Goal: Transaction & Acquisition: Purchase product/service

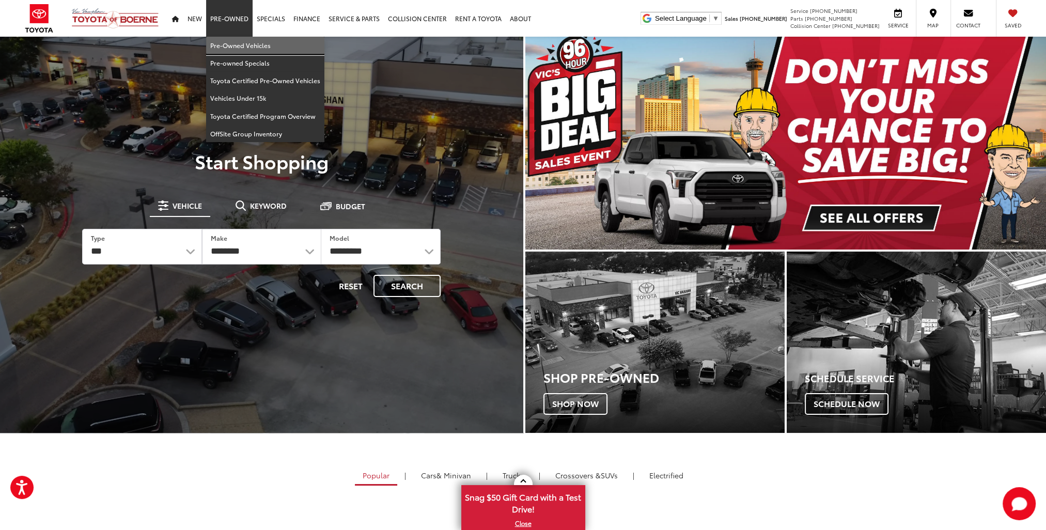
click at [229, 46] on link "Pre-Owned Vehicles" at bounding box center [265, 46] width 118 height 18
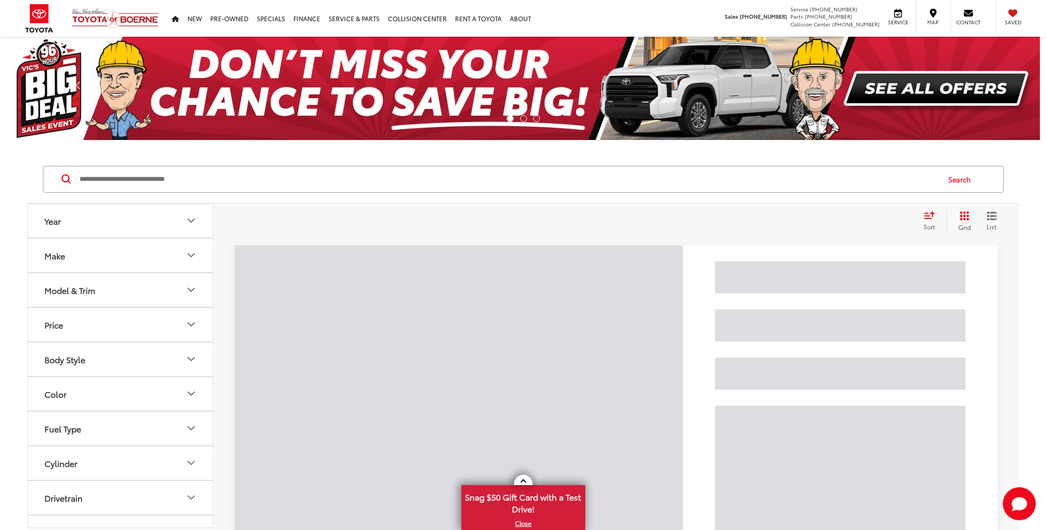
click at [265, 181] on input "Search by Make, Model, or Keyword" at bounding box center [508, 179] width 860 height 25
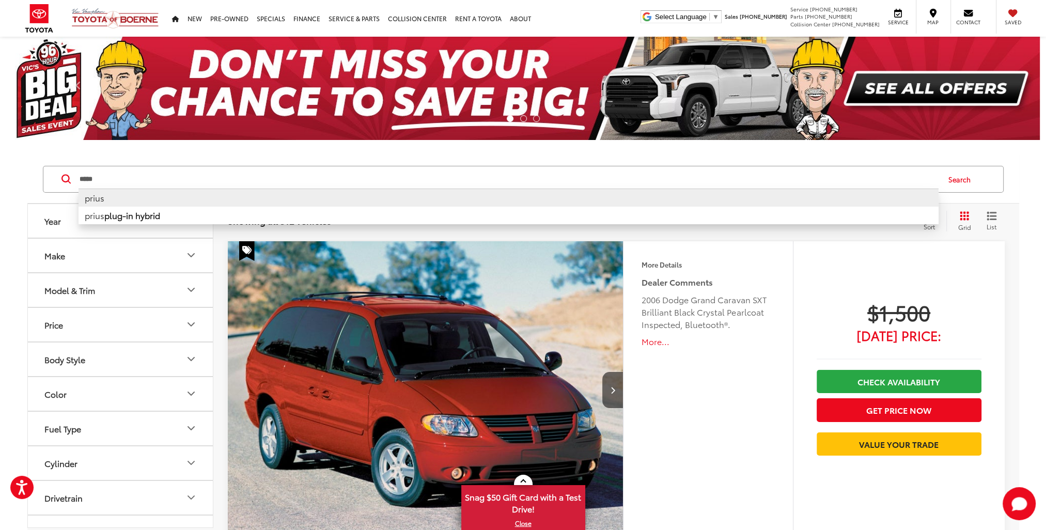
type input "*****"
click at [132, 201] on li "prius" at bounding box center [508, 197] width 860 height 18
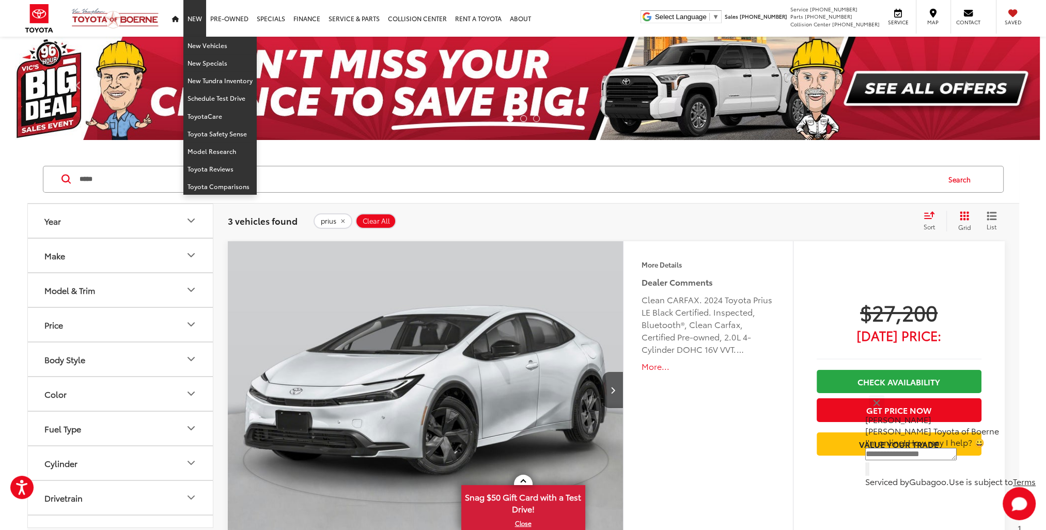
click at [201, 24] on link "New" at bounding box center [194, 18] width 23 height 37
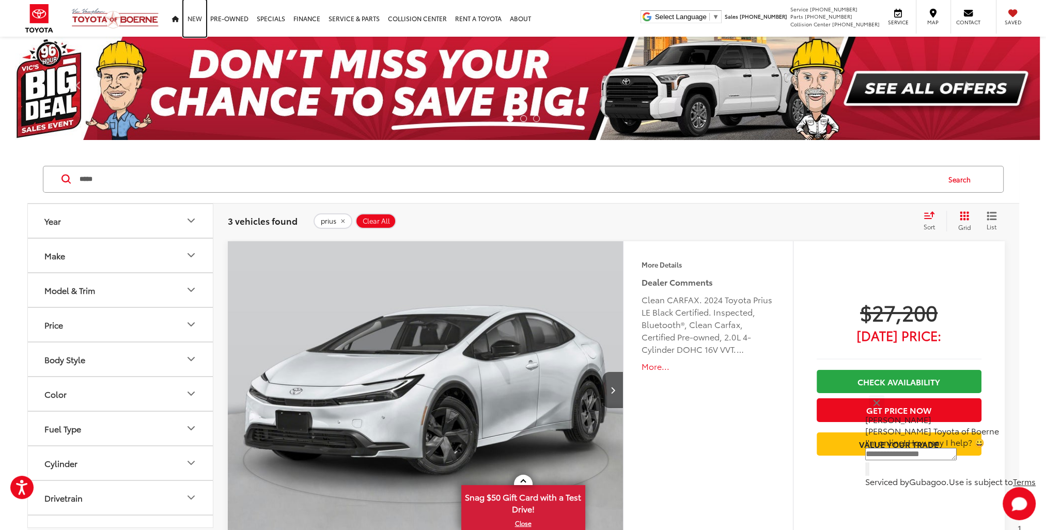
click at [201, 24] on link "New" at bounding box center [194, 18] width 23 height 37
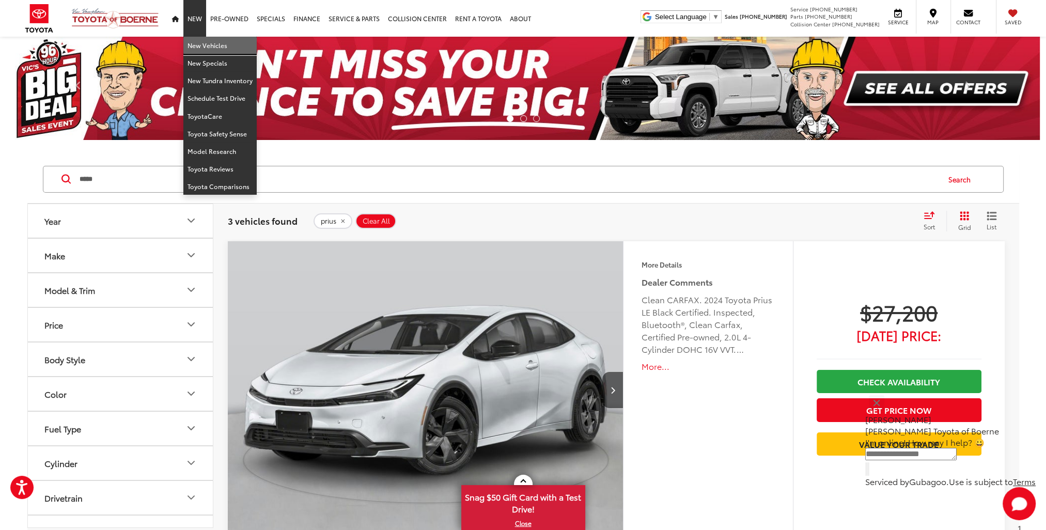
click at [198, 43] on link "New Vehicles" at bounding box center [219, 46] width 73 height 18
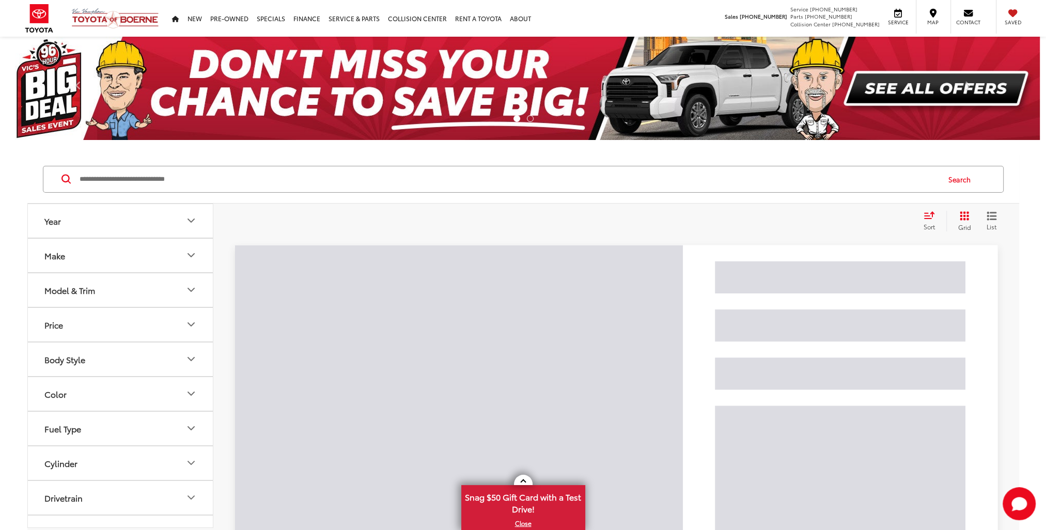
click at [161, 184] on input "Search by Make, Model, or Keyword" at bounding box center [508, 179] width 860 height 25
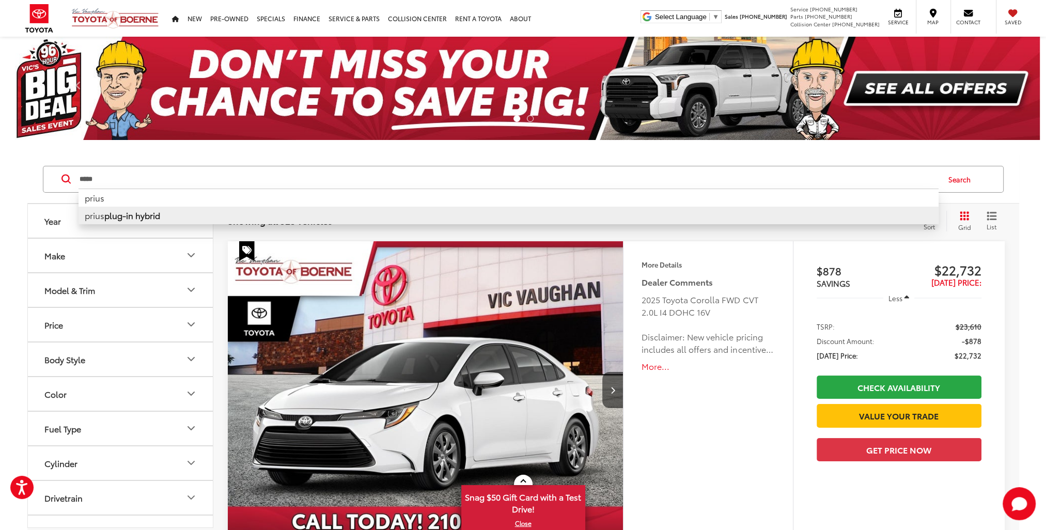
click at [132, 209] on b "plug-in hybrid" at bounding box center [132, 215] width 56 height 12
type input "**********"
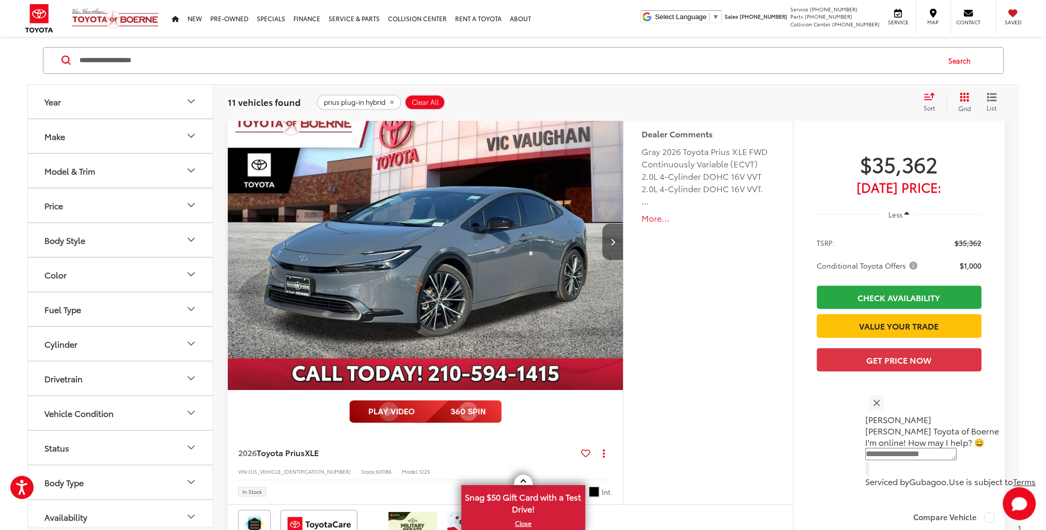
scroll to position [148, 0]
click at [610, 245] on button "Next image" at bounding box center [612, 242] width 21 height 36
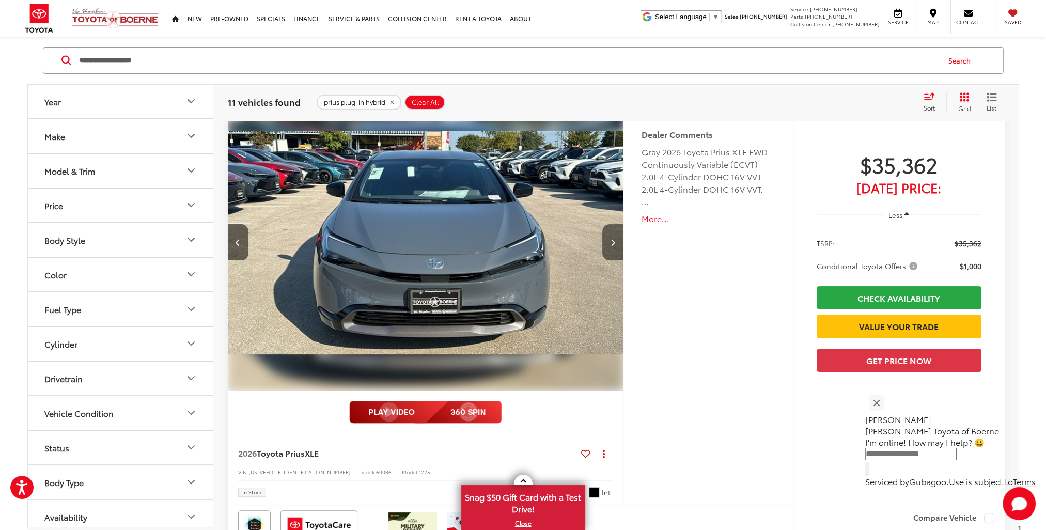
click at [610, 245] on button "Next image" at bounding box center [612, 242] width 21 height 36
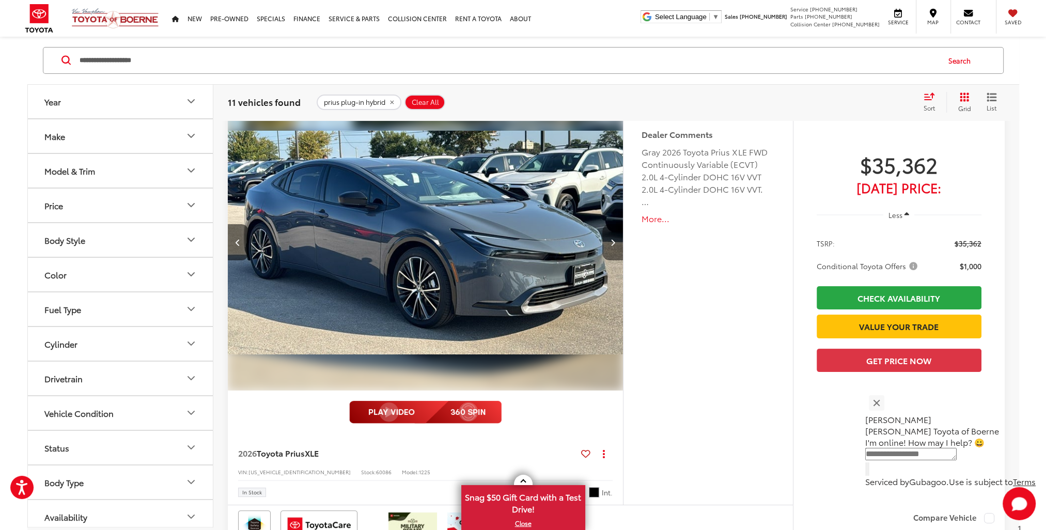
click at [610, 245] on button "Next image" at bounding box center [612, 242] width 21 height 36
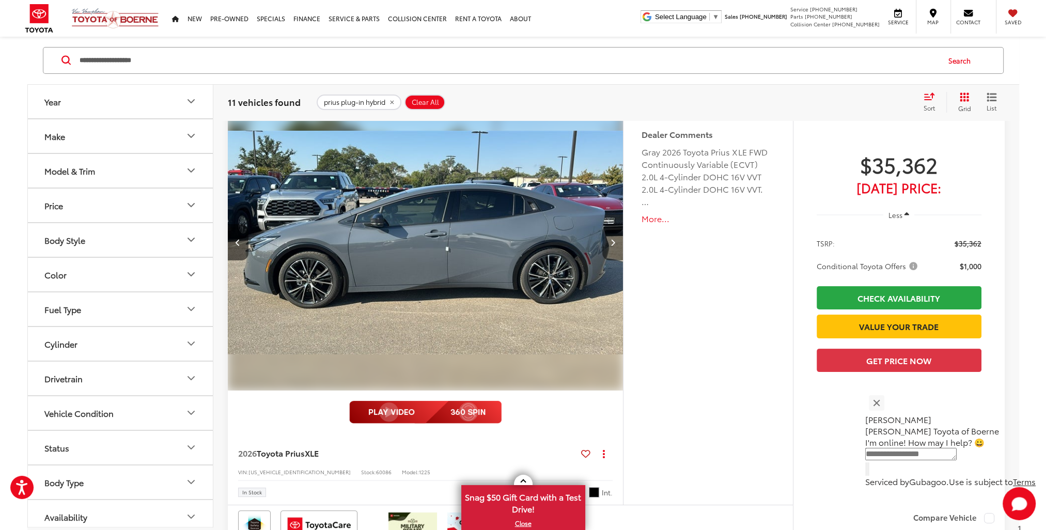
click at [610, 245] on button "Next image" at bounding box center [612, 242] width 21 height 36
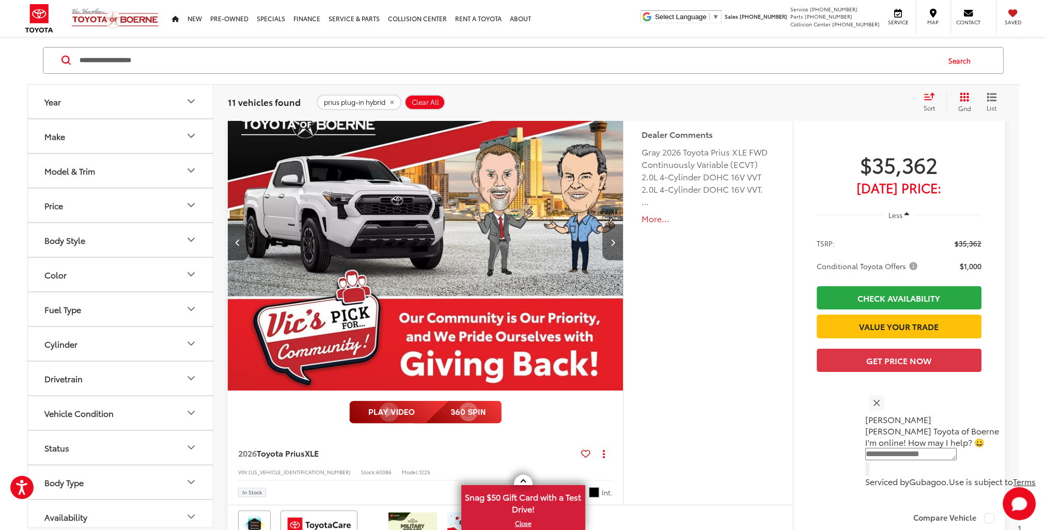
click at [610, 245] on button "Next image" at bounding box center [612, 242] width 21 height 36
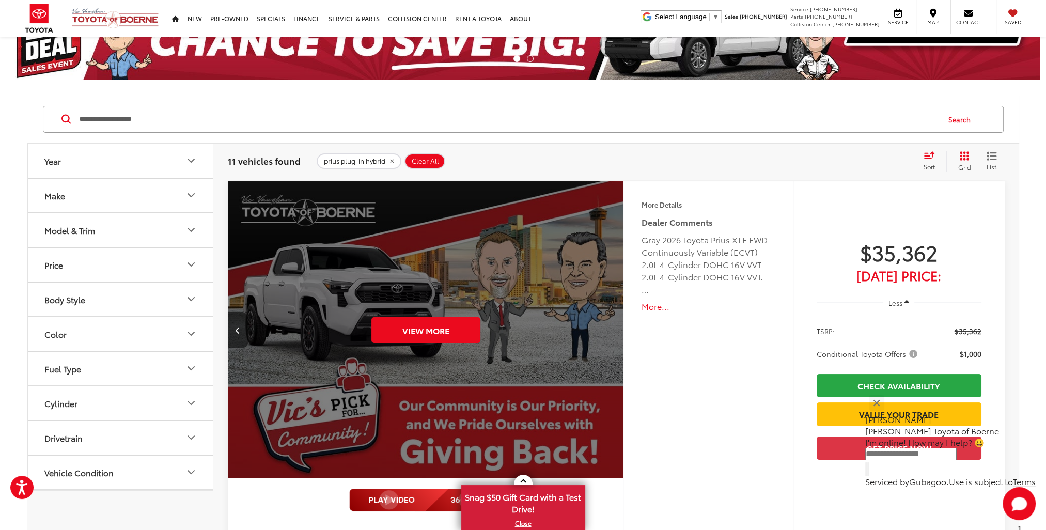
scroll to position [0, 0]
